Goal: Task Accomplishment & Management: Use online tool/utility

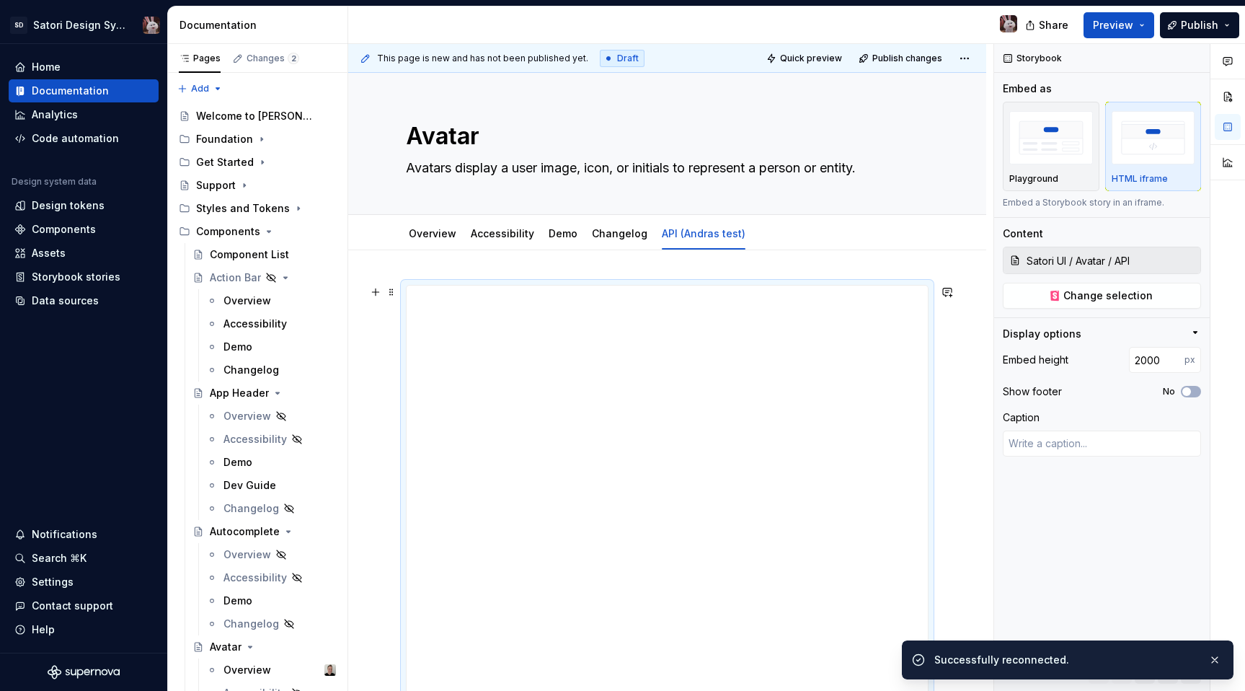
scroll to position [146, 0]
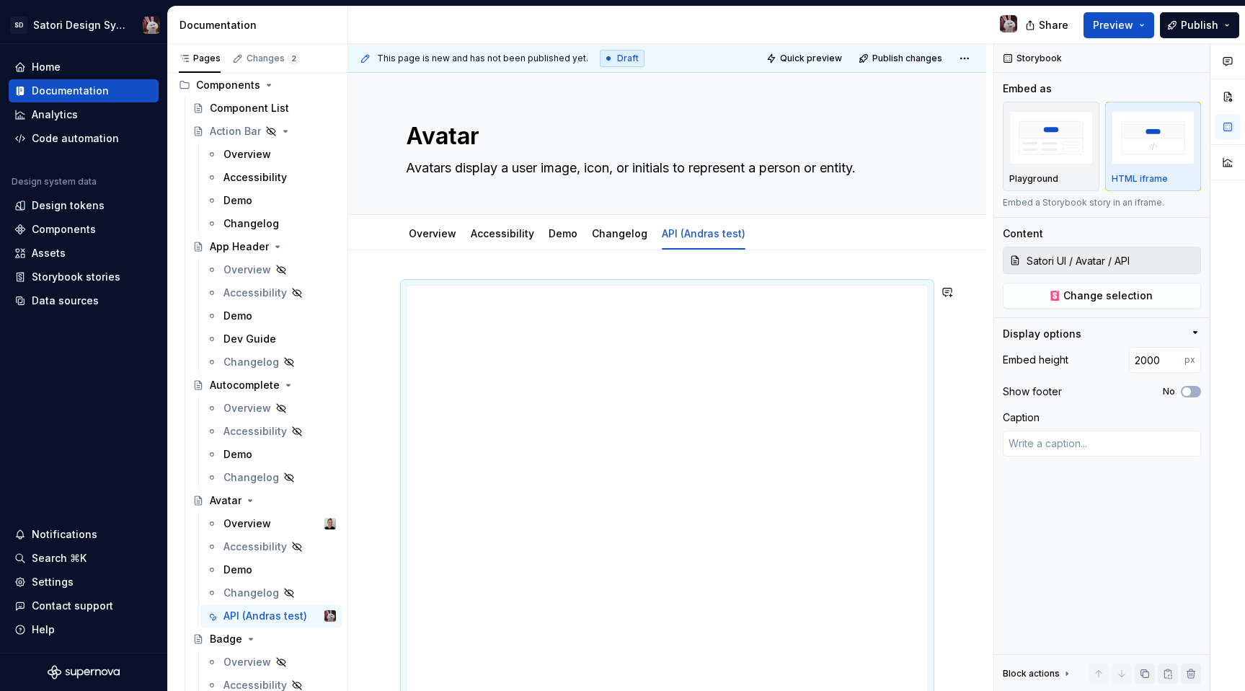
type textarea "*"
click at [389, 290] on span at bounding box center [392, 292] width 12 height 20
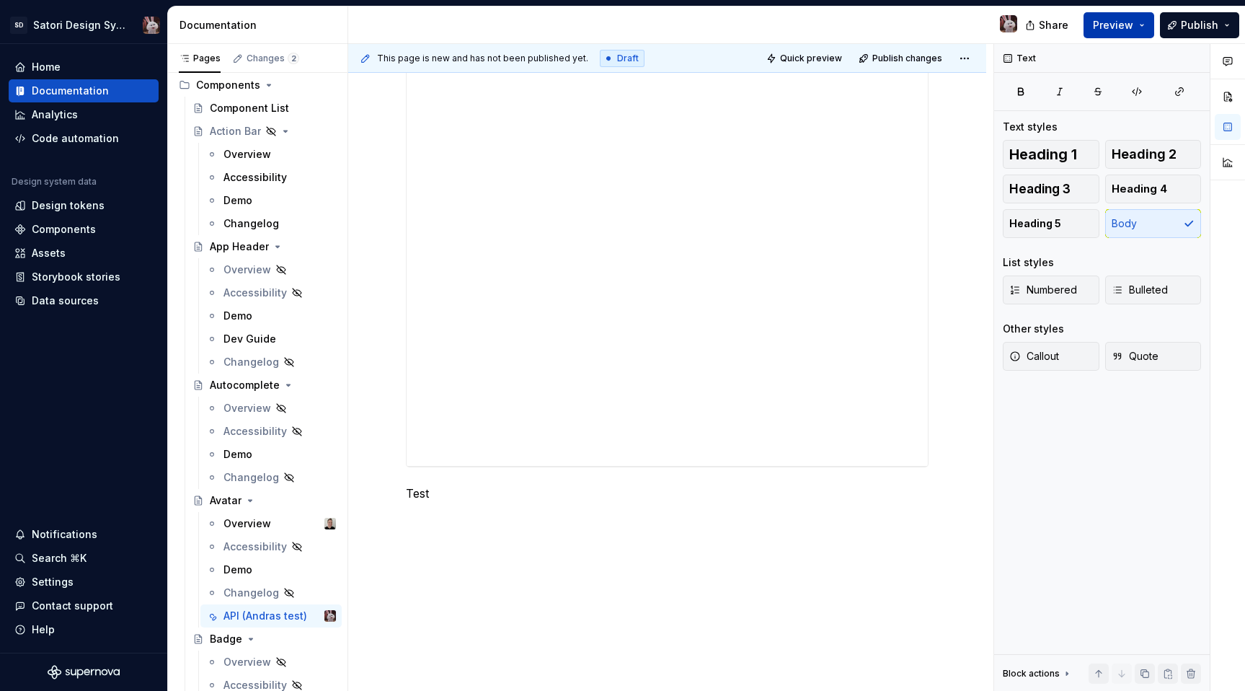
click at [1122, 19] on span "Preview" at bounding box center [1113, 25] width 40 height 14
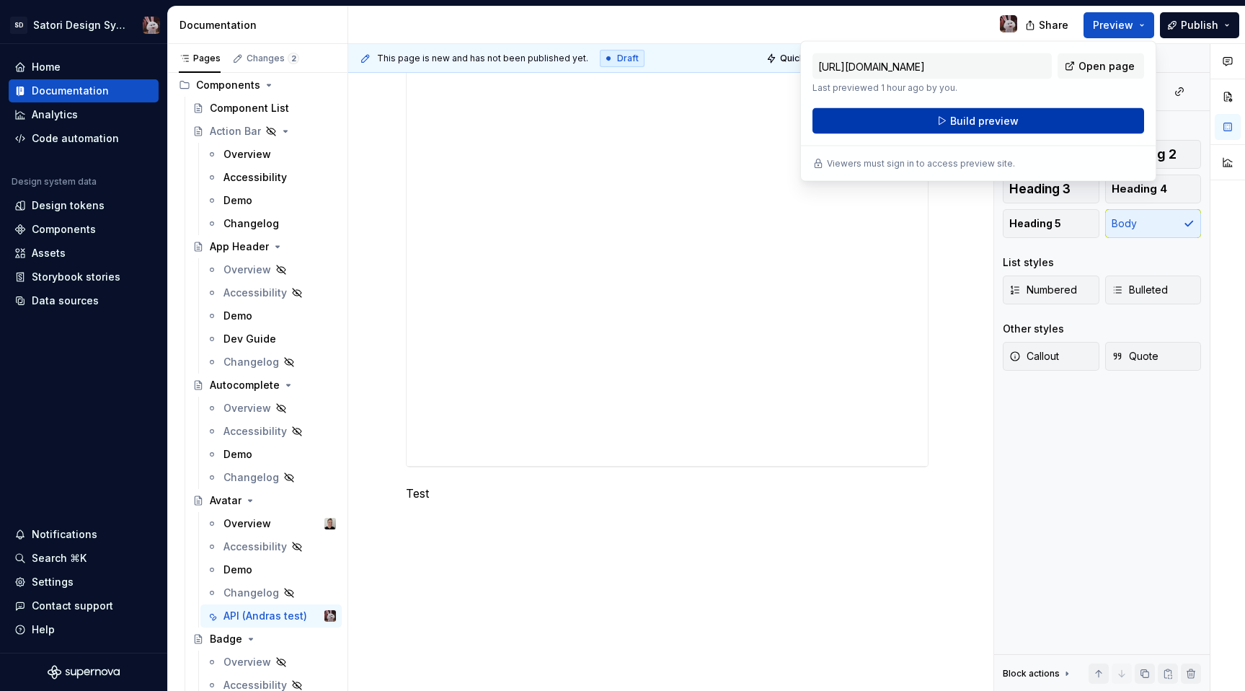
click at [1004, 117] on span "Build preview" at bounding box center [984, 121] width 68 height 14
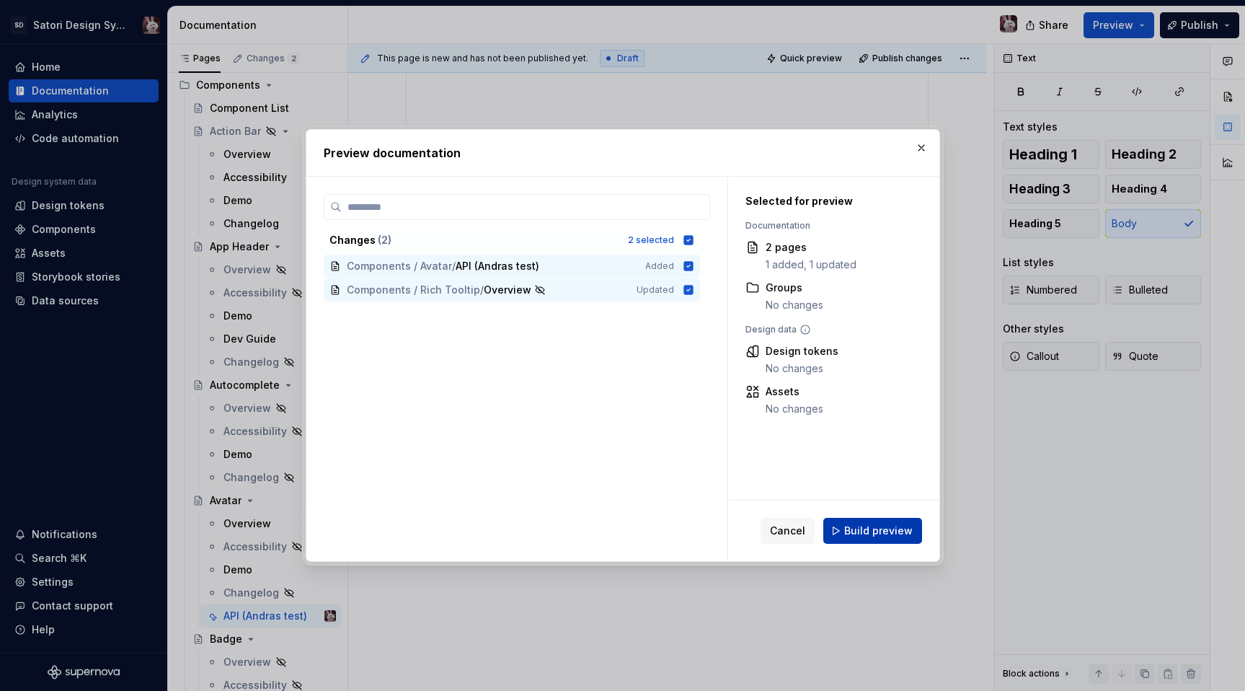
click at [877, 531] on span "Build preview" at bounding box center [878, 530] width 68 height 14
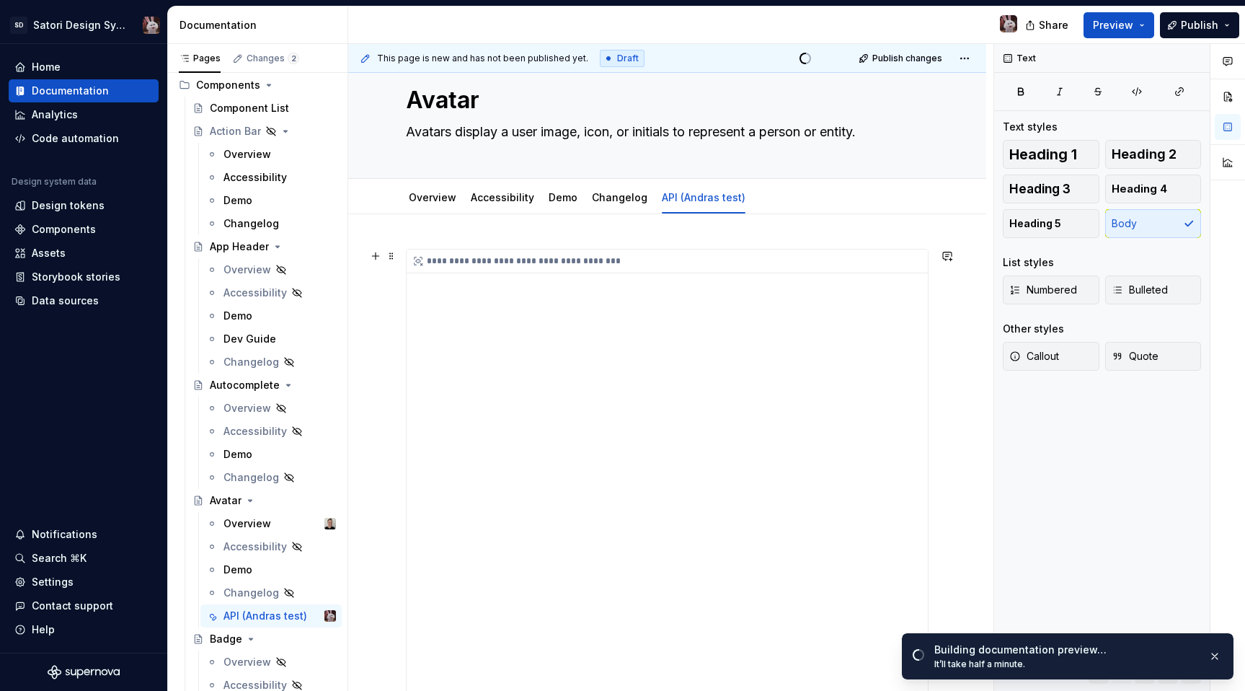
scroll to position [0, 0]
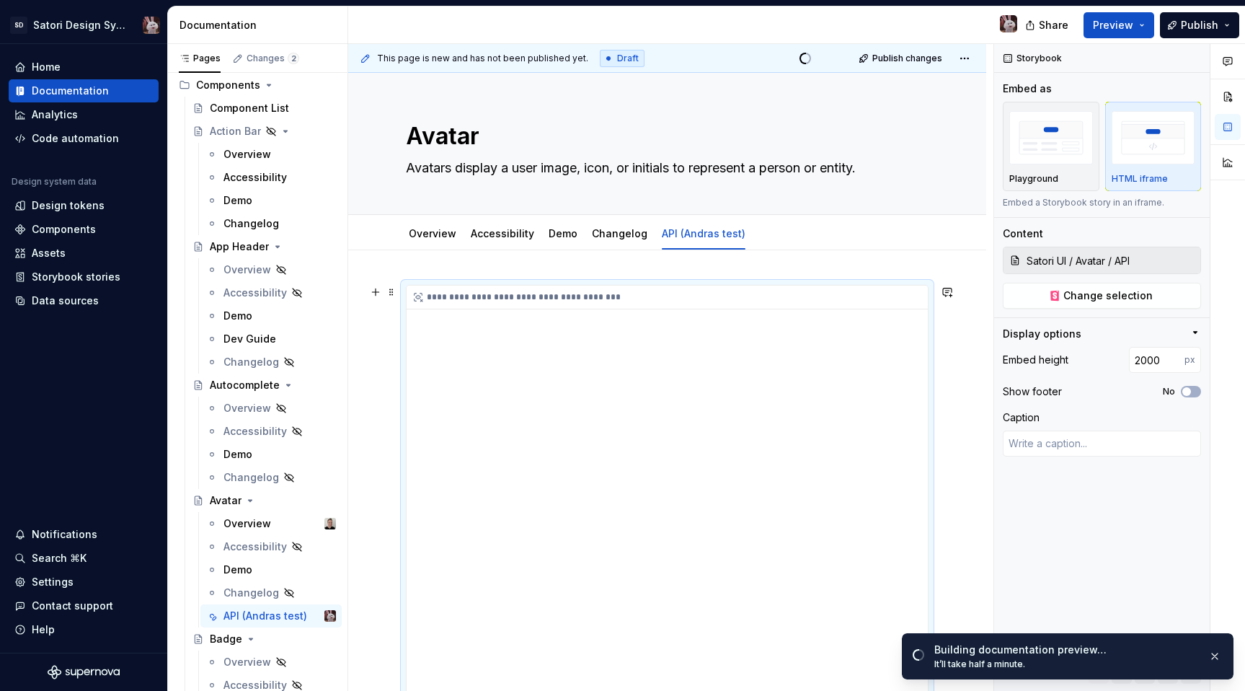
click at [600, 305] on div "**********" at bounding box center [671, 297] width 528 height 24
click at [414, 296] on icon at bounding box center [418, 297] width 12 height 12
click at [1216, 655] on button "button" at bounding box center [1214, 656] width 19 height 20
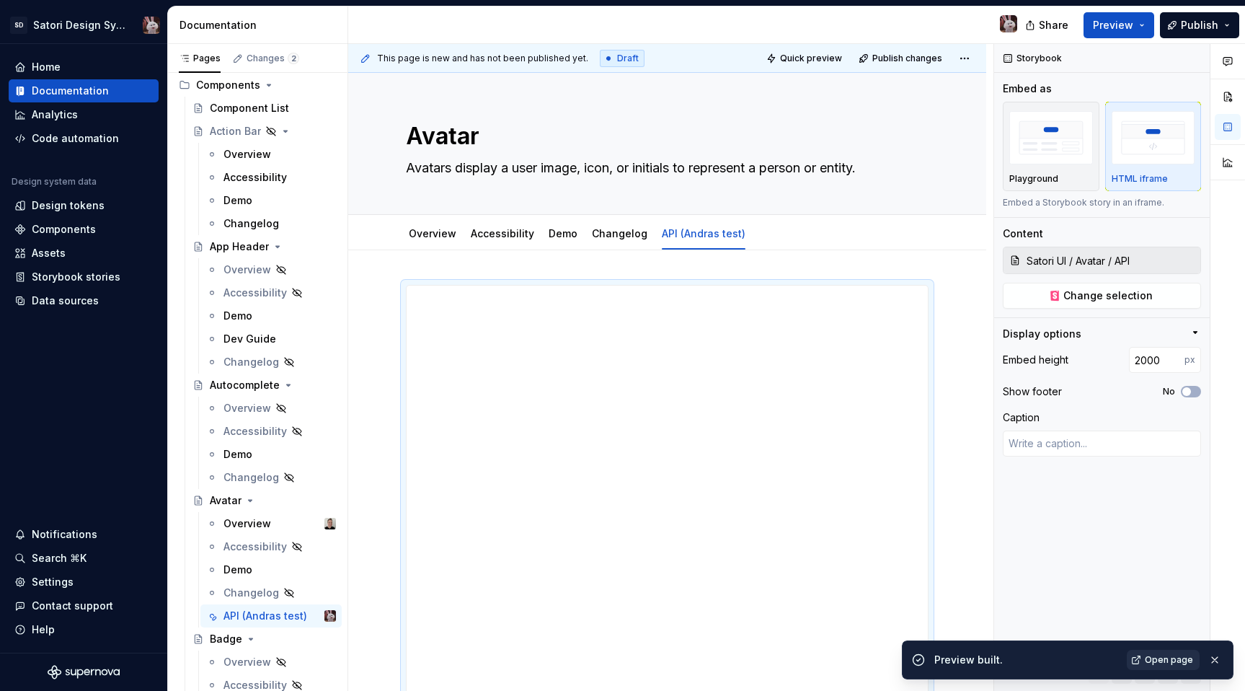
click at [1150, 662] on span "Open page" at bounding box center [1169, 660] width 48 height 12
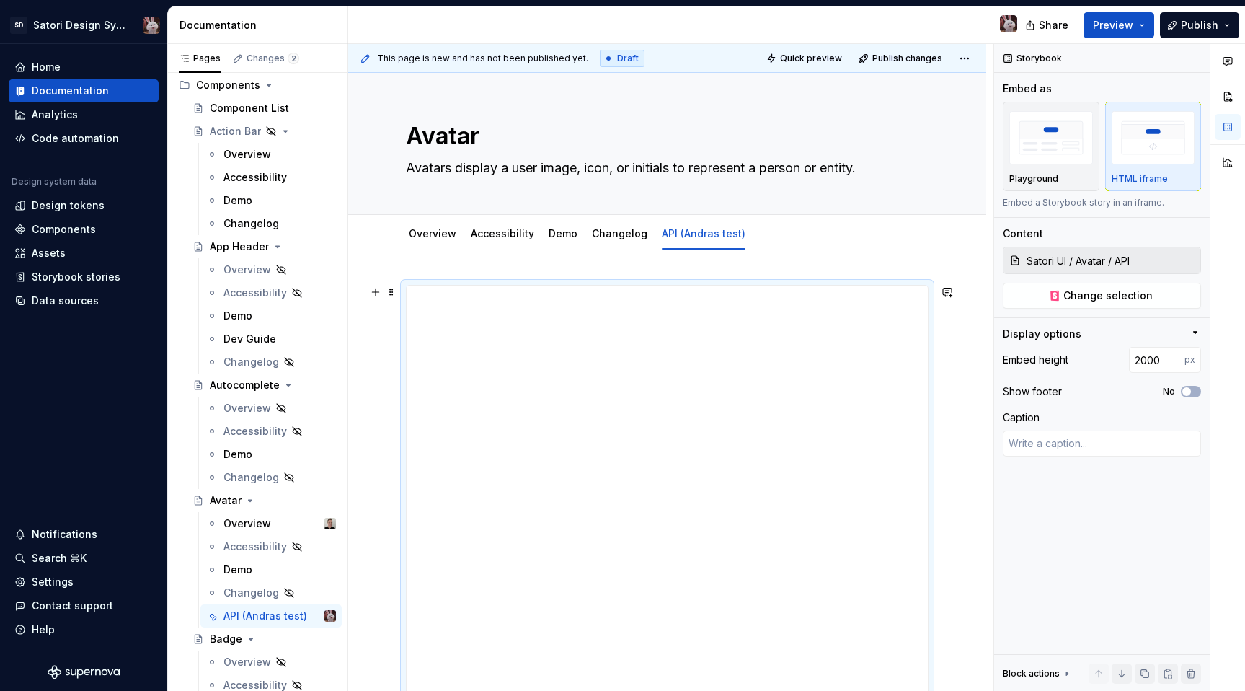
click at [1024, 449] on textarea at bounding box center [1102, 443] width 198 height 26
type textarea "*"
type textarea "T"
type textarea "*"
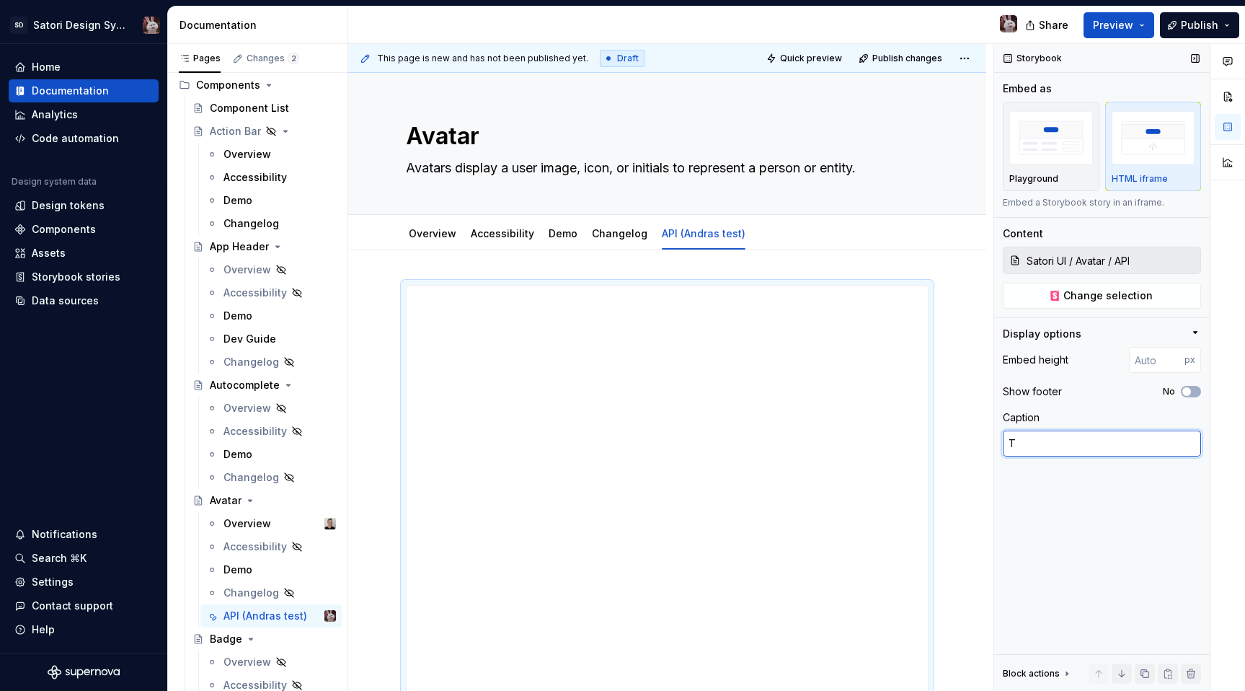
type textarea "Te"
type textarea "*"
type textarea "Tes"
type textarea "*"
type textarea "Test"
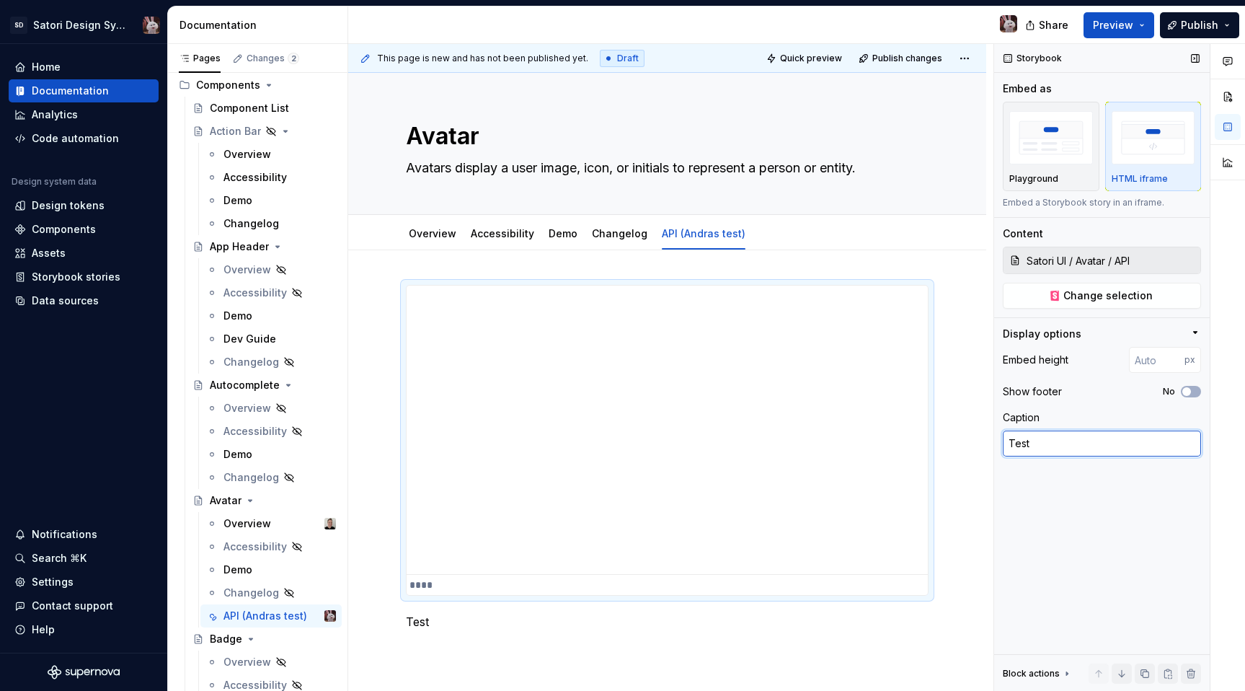
type textarea "*"
type textarea "Tes"
type textarea "*"
type textarea "Te"
type textarea "*"
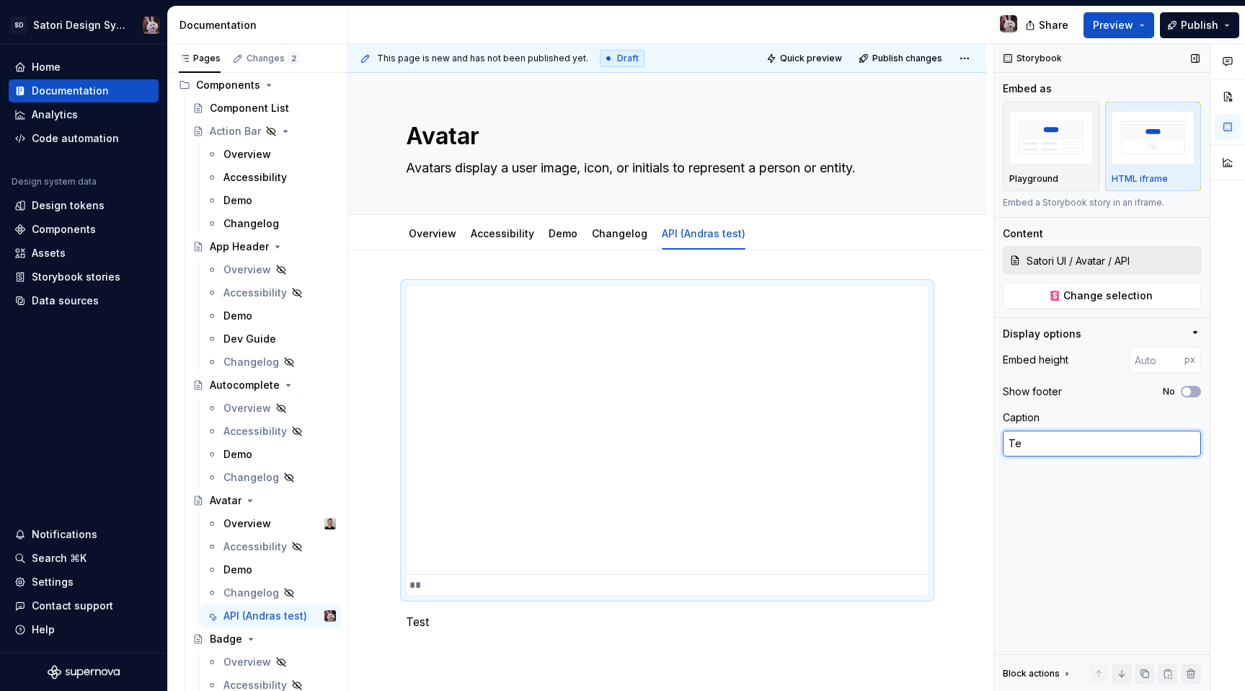
type textarea "T"
type textarea "*"
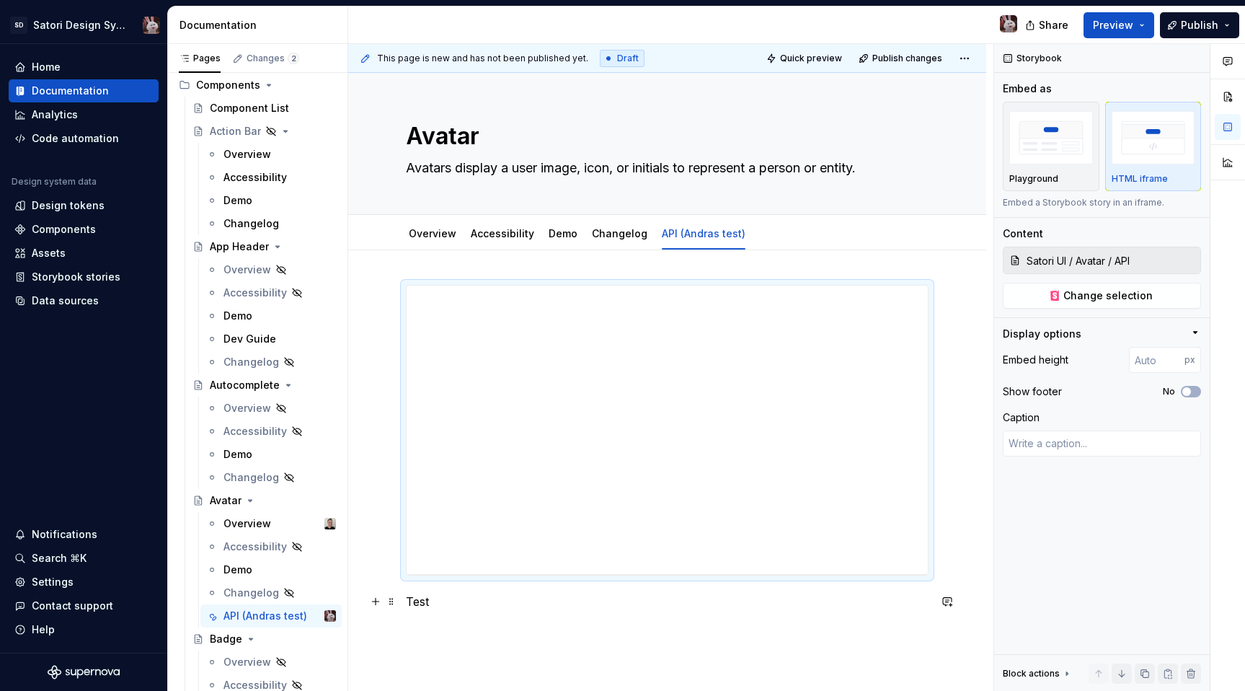
click at [471, 590] on div "**********" at bounding box center [667, 447] width 523 height 325
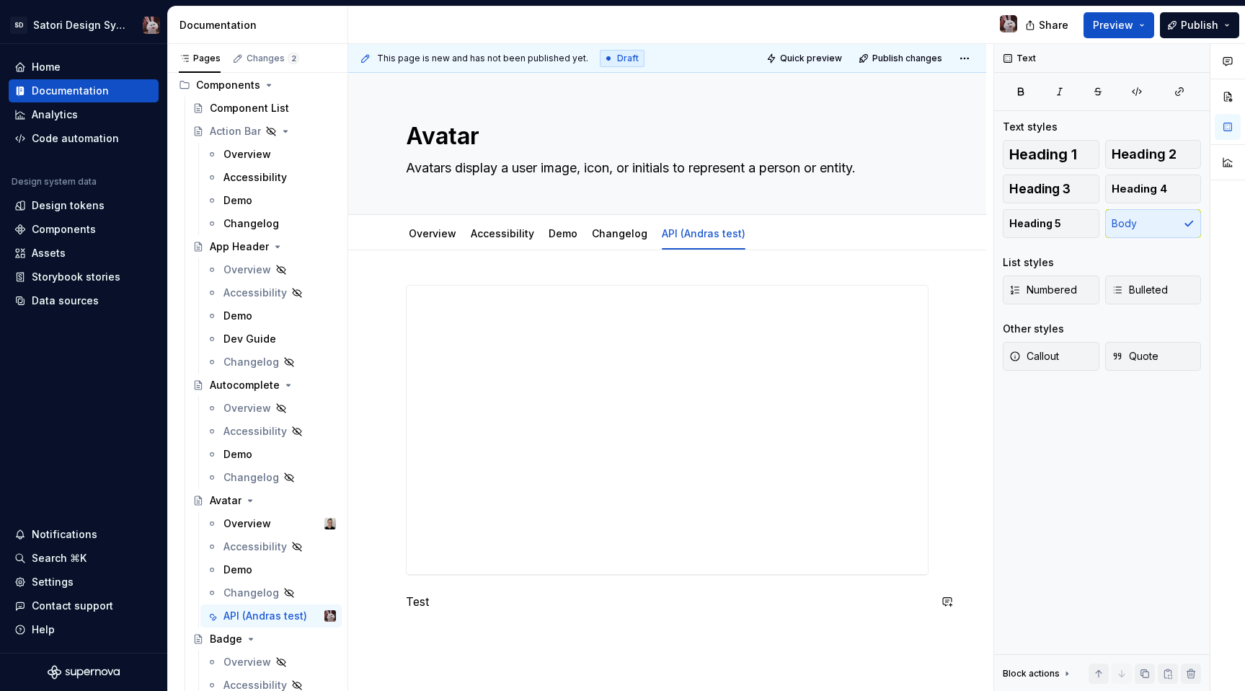
click at [472, 591] on div "**********" at bounding box center [667, 447] width 523 height 325
click at [492, 636] on p "Test" at bounding box center [667, 635] width 523 height 17
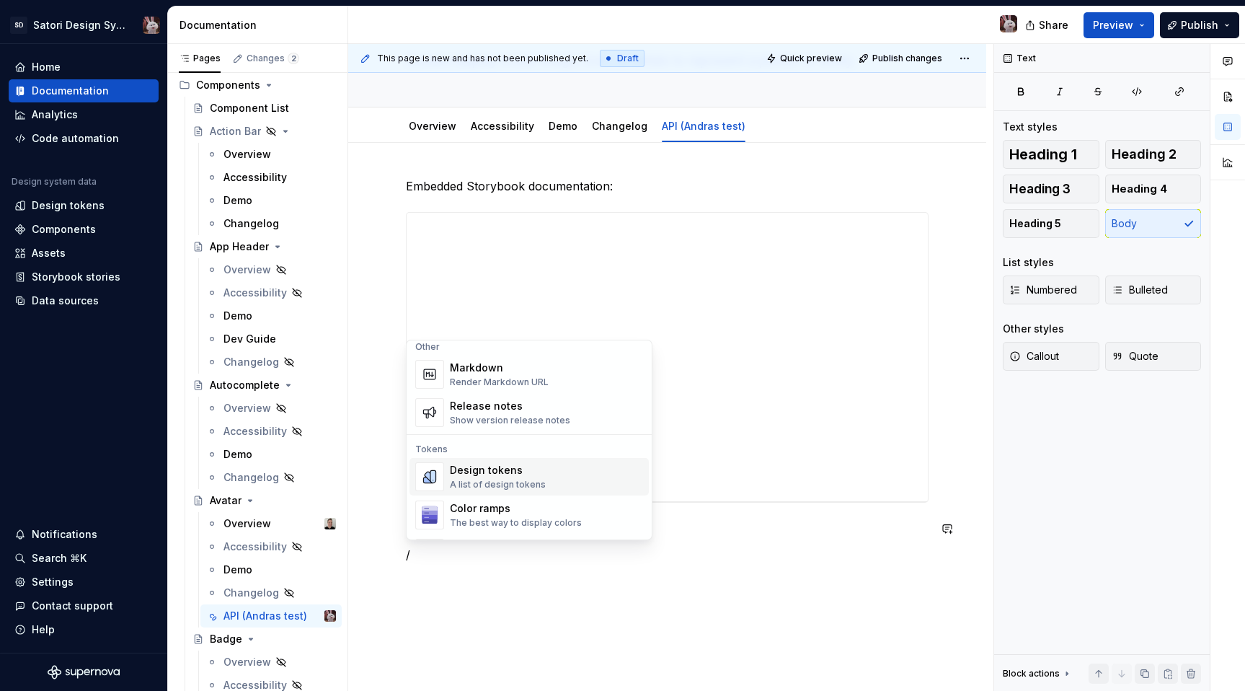
scroll to position [959, 0]
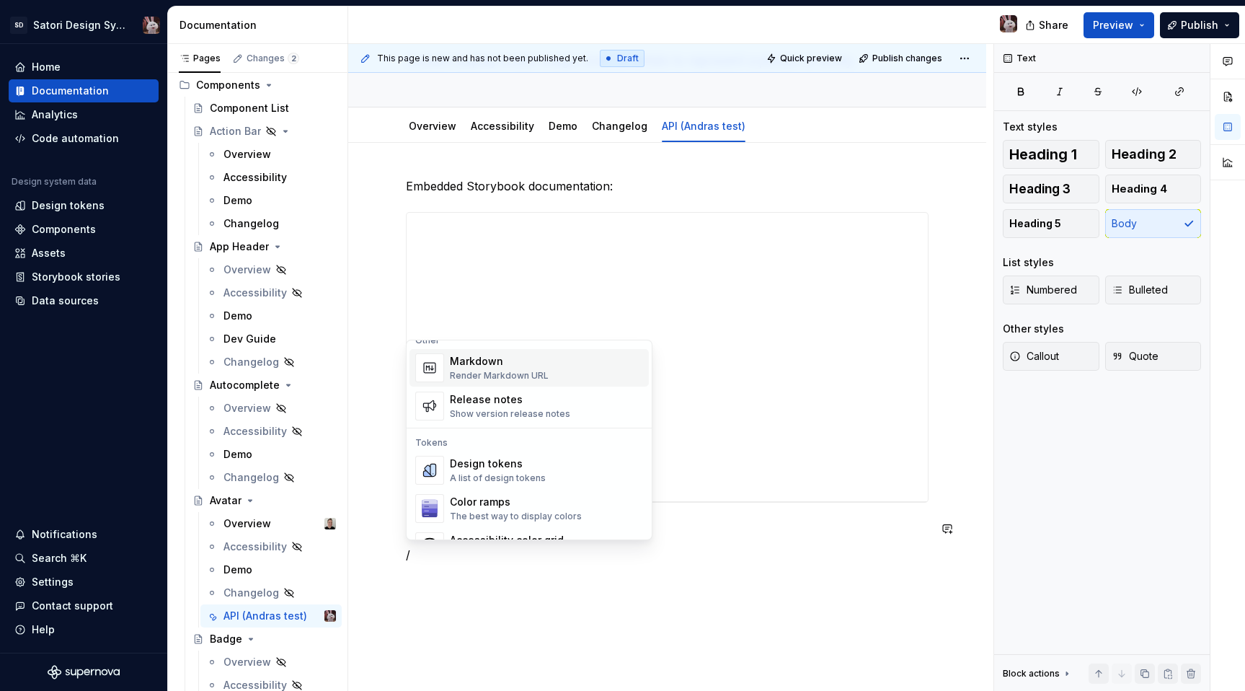
click at [513, 371] on div "Render Markdown URL" at bounding box center [499, 376] width 99 height 12
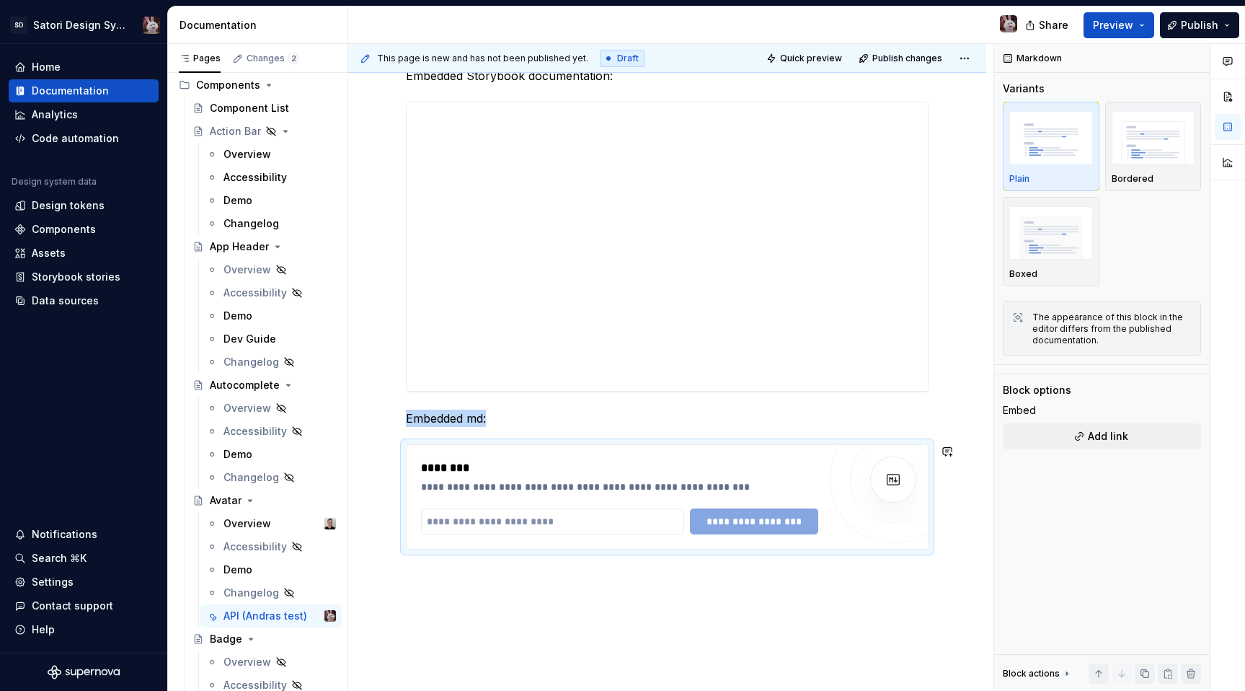
scroll to position [222, 0]
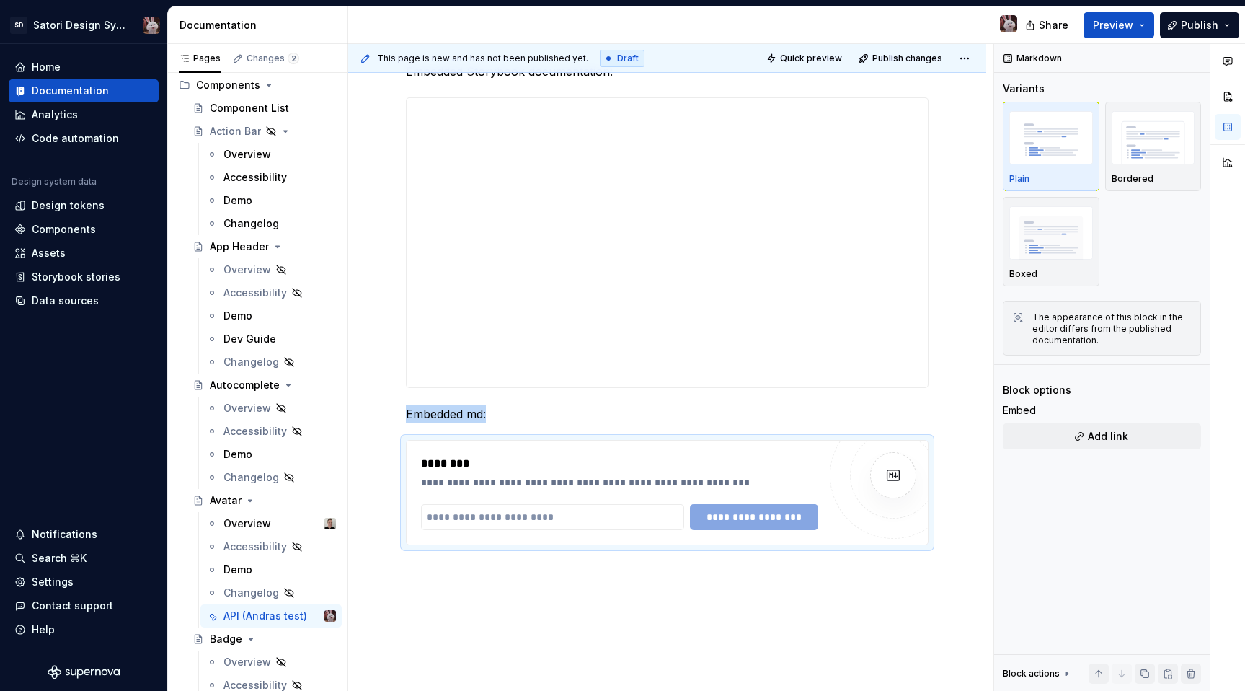
type textarea "*"
click at [518, 518] on input "text" at bounding box center [552, 517] width 263 height 26
paste input "**********"
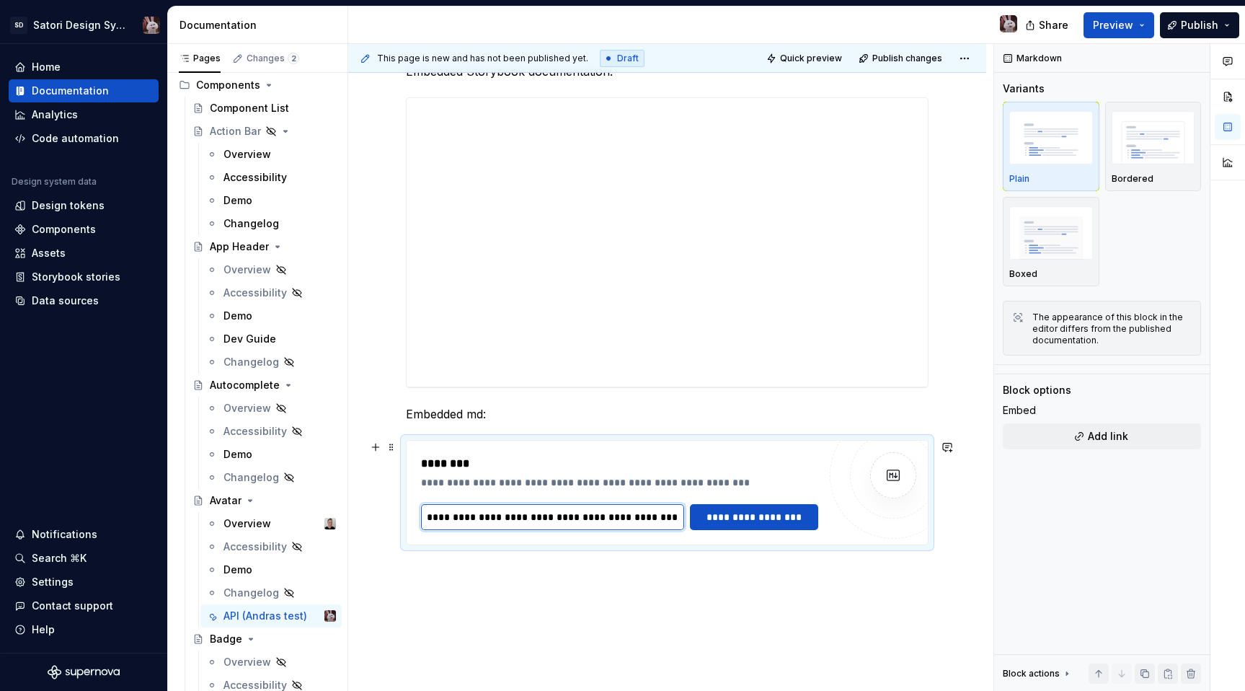
scroll to position [0, 128]
type input "**********"
click at [769, 513] on span "**********" at bounding box center [761, 517] width 110 height 14
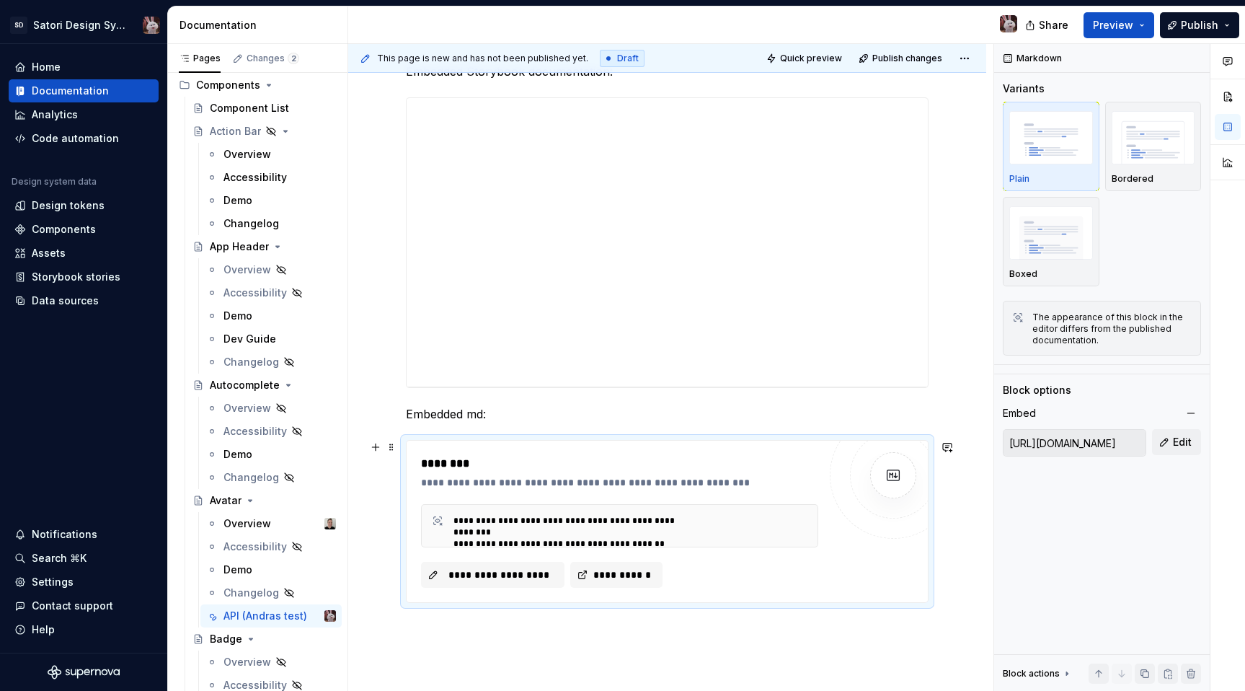
click at [789, 561] on div "**********" at bounding box center [619, 546] width 397 height 84
click at [1124, 25] on span "Preview" at bounding box center [1113, 25] width 40 height 14
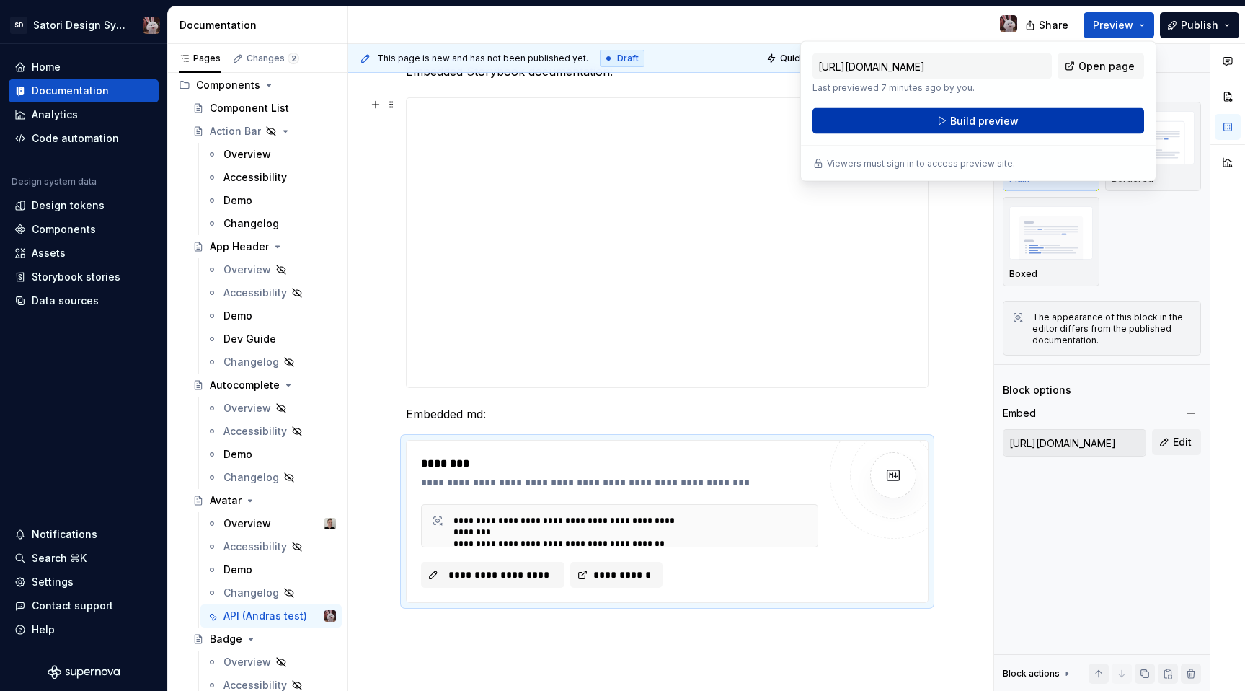
click at [932, 117] on button "Build preview" at bounding box center [978, 121] width 332 height 26
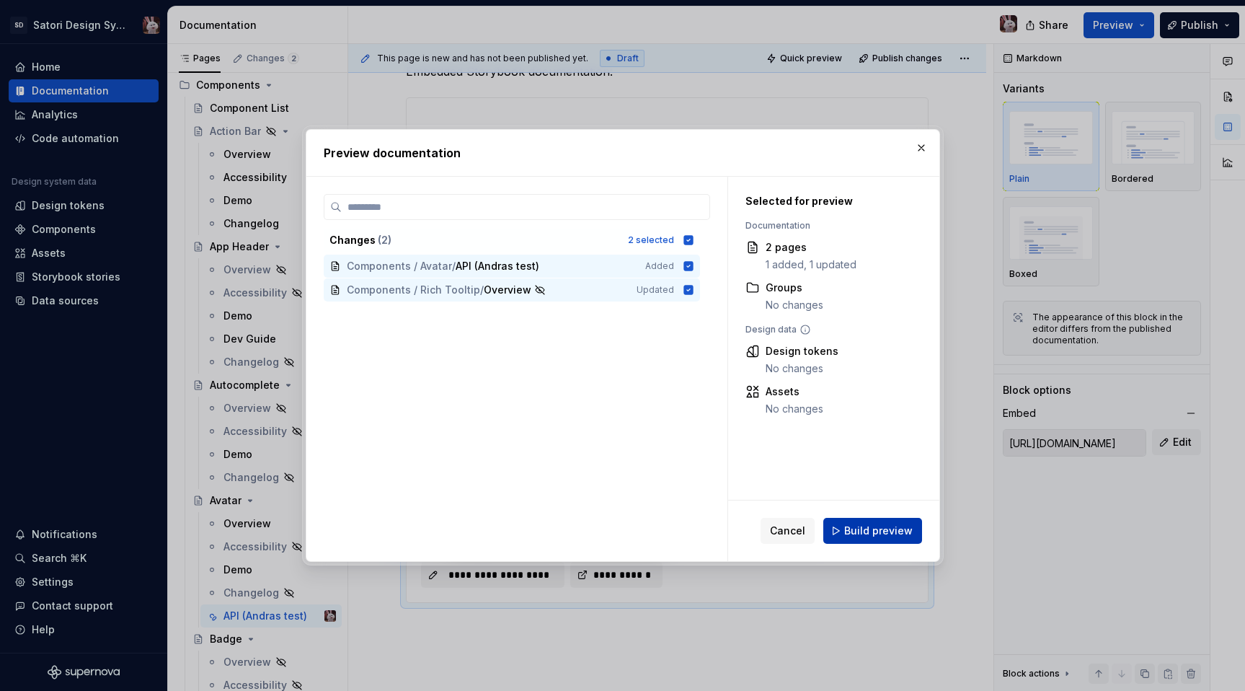
click at [870, 533] on span "Build preview" at bounding box center [878, 530] width 68 height 14
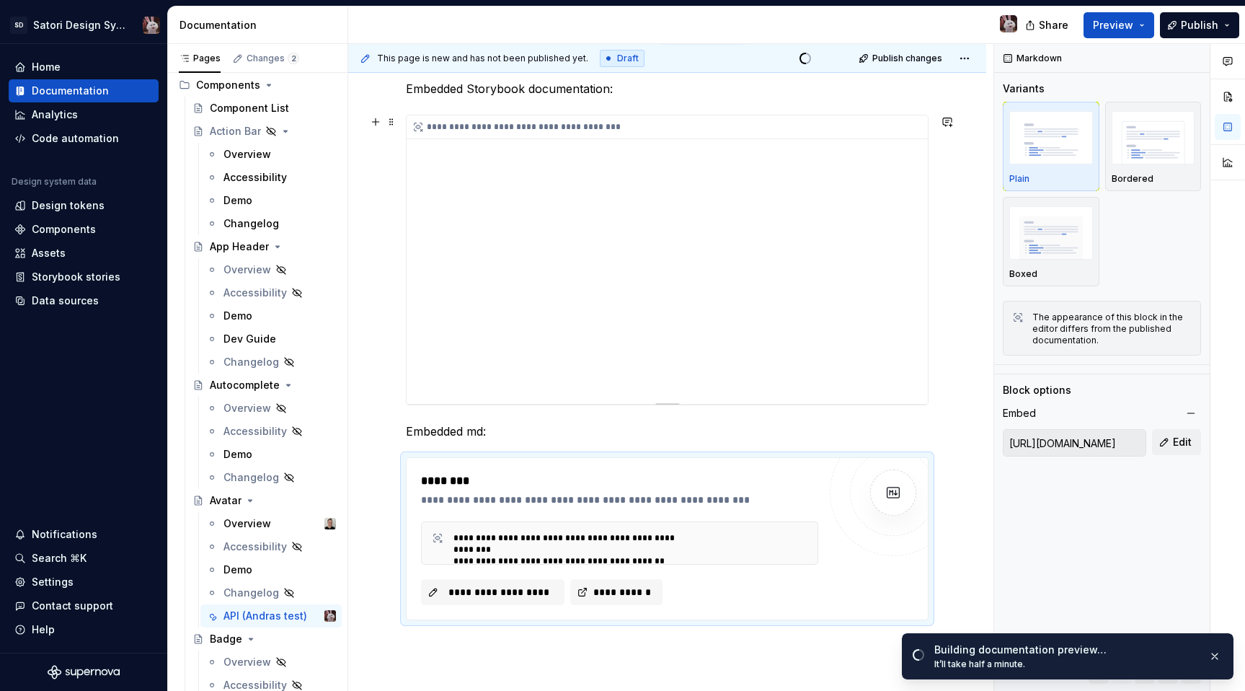
scroll to position [200, 0]
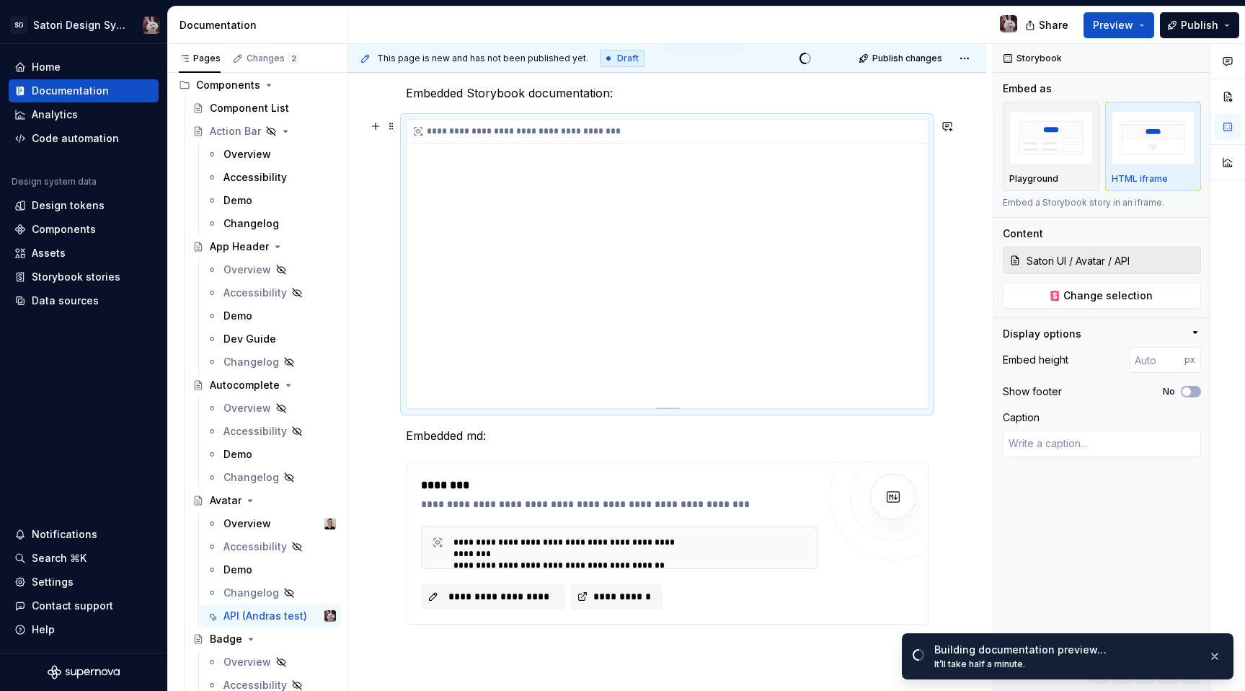
click at [777, 150] on div "**********" at bounding box center [667, 264] width 521 height 288
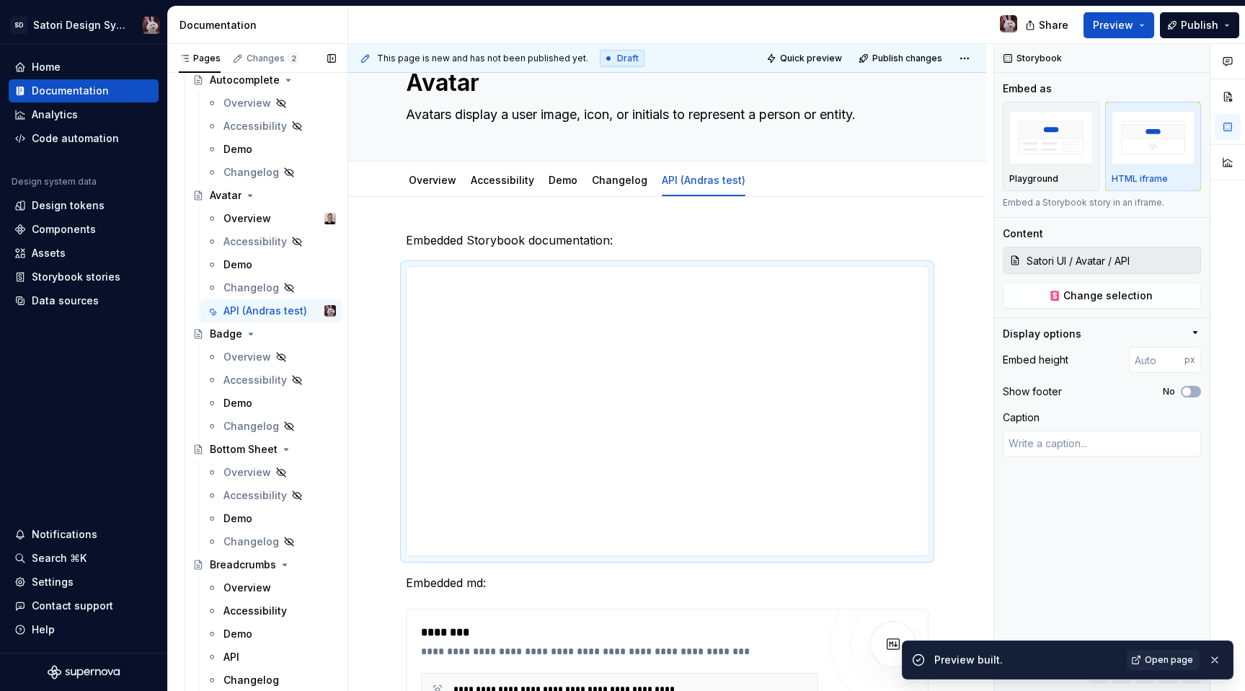
scroll to position [446, 0]
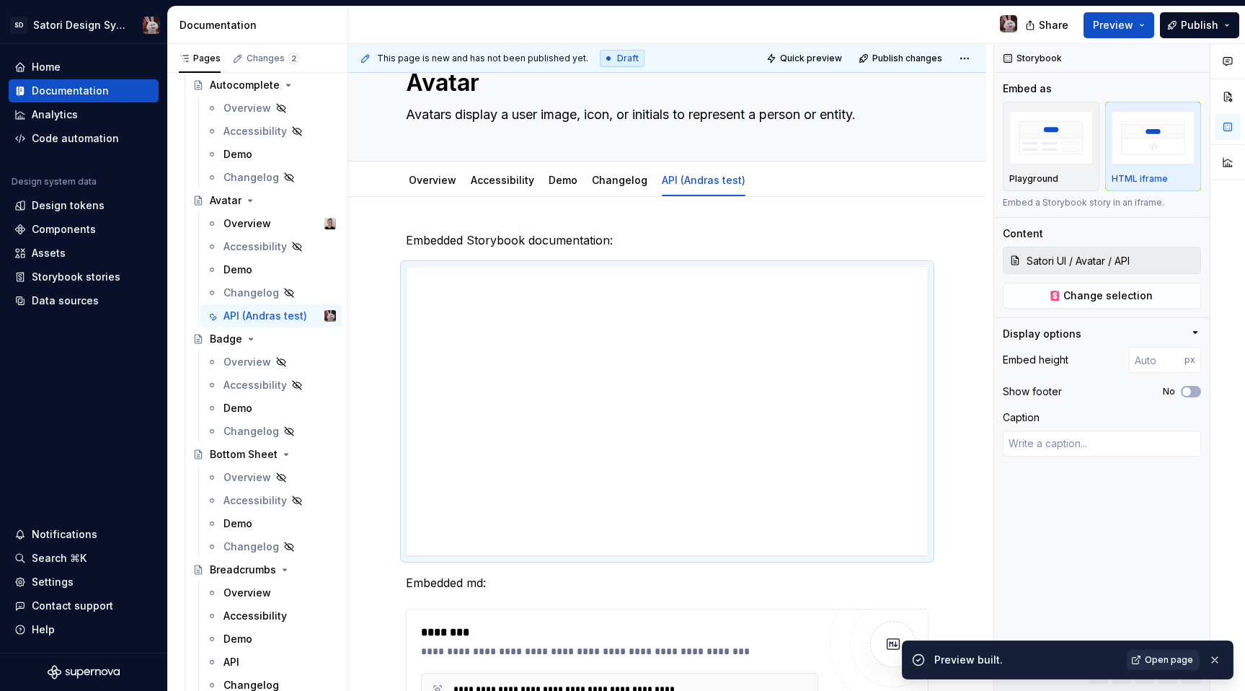
click at [1168, 663] on span "Open page" at bounding box center [1169, 660] width 48 height 12
type textarea "*"
